Goal: Information Seeking & Learning: Learn about a topic

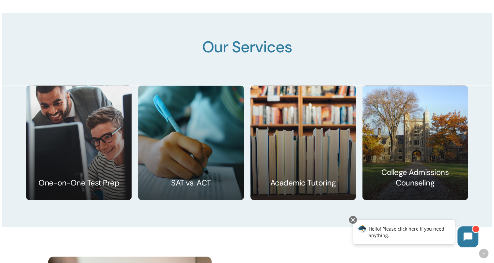
scroll to position [985, 0]
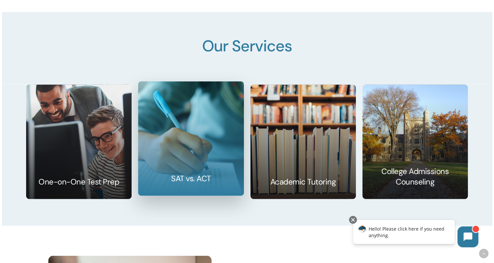
click at [202, 142] on link at bounding box center [191, 138] width 105 height 114
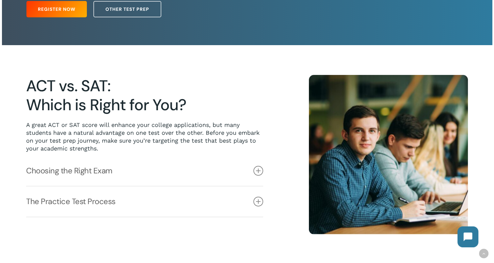
scroll to position [119, 0]
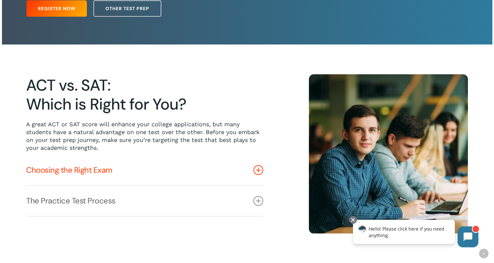
click at [257, 171] on icon at bounding box center [259, 170] width 10 height 10
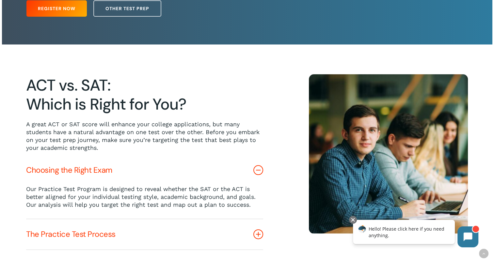
click at [258, 237] on icon at bounding box center [259, 234] width 10 height 10
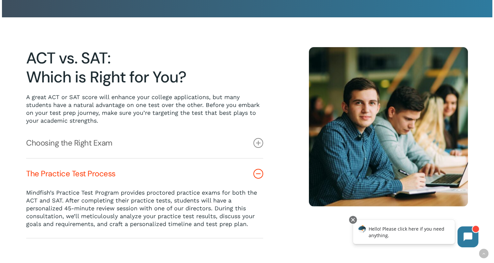
scroll to position [146, 0]
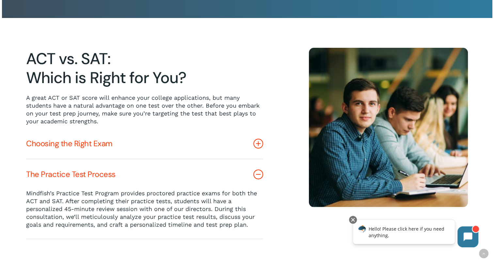
click at [260, 145] on icon at bounding box center [259, 144] width 10 height 10
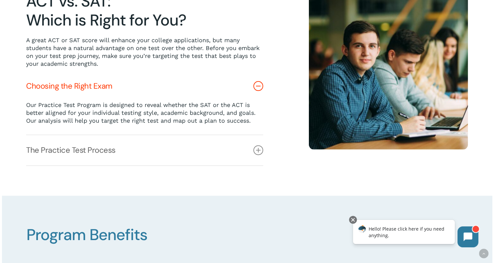
scroll to position [205, 0]
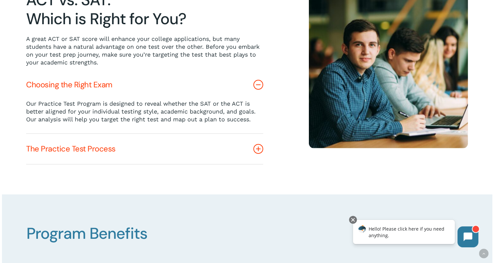
click at [258, 149] on icon at bounding box center [259, 149] width 10 height 10
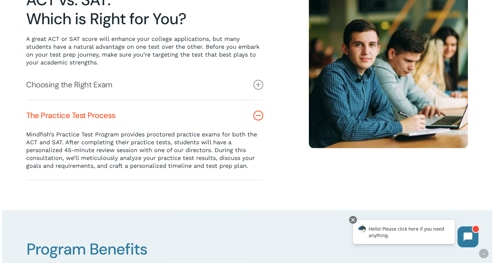
click at [259, 118] on icon at bounding box center [259, 115] width 10 height 10
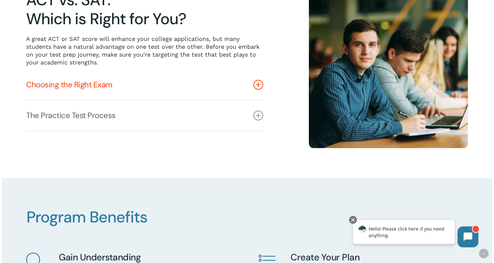
click at [258, 86] on icon at bounding box center [259, 85] width 10 height 10
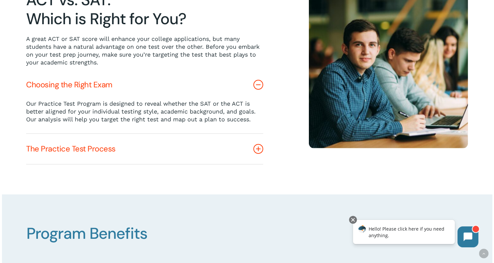
click at [256, 150] on icon at bounding box center [259, 149] width 10 height 10
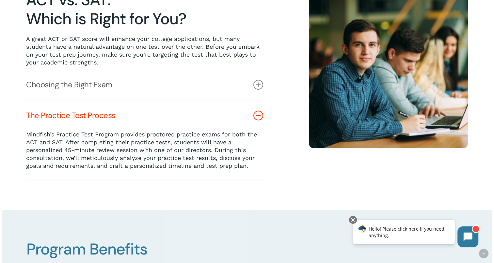
click at [258, 116] on icon at bounding box center [259, 115] width 10 height 10
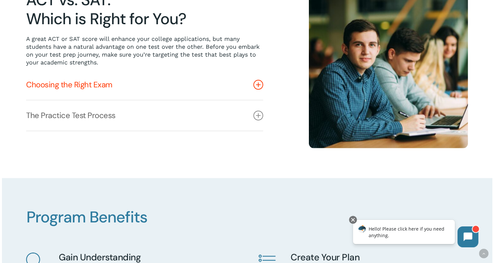
click at [257, 85] on icon at bounding box center [259, 85] width 10 height 10
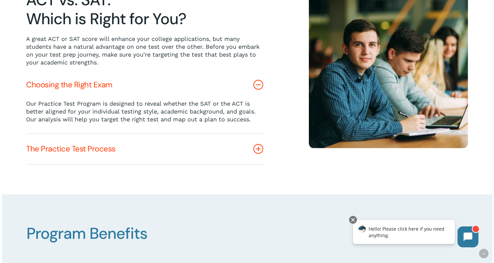
click at [259, 148] on icon at bounding box center [259, 149] width 10 height 10
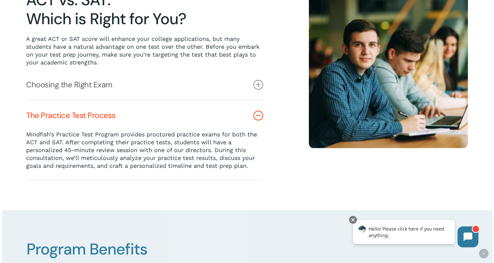
click at [258, 119] on icon at bounding box center [259, 115] width 10 height 10
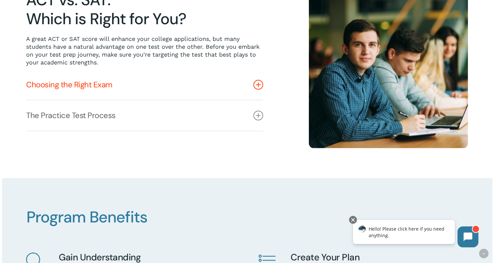
click at [259, 85] on icon at bounding box center [259, 85] width 10 height 10
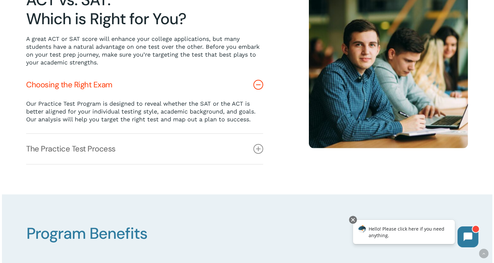
click at [259, 85] on icon at bounding box center [259, 85] width 10 height 10
